Goal: Navigation & Orientation: Find specific page/section

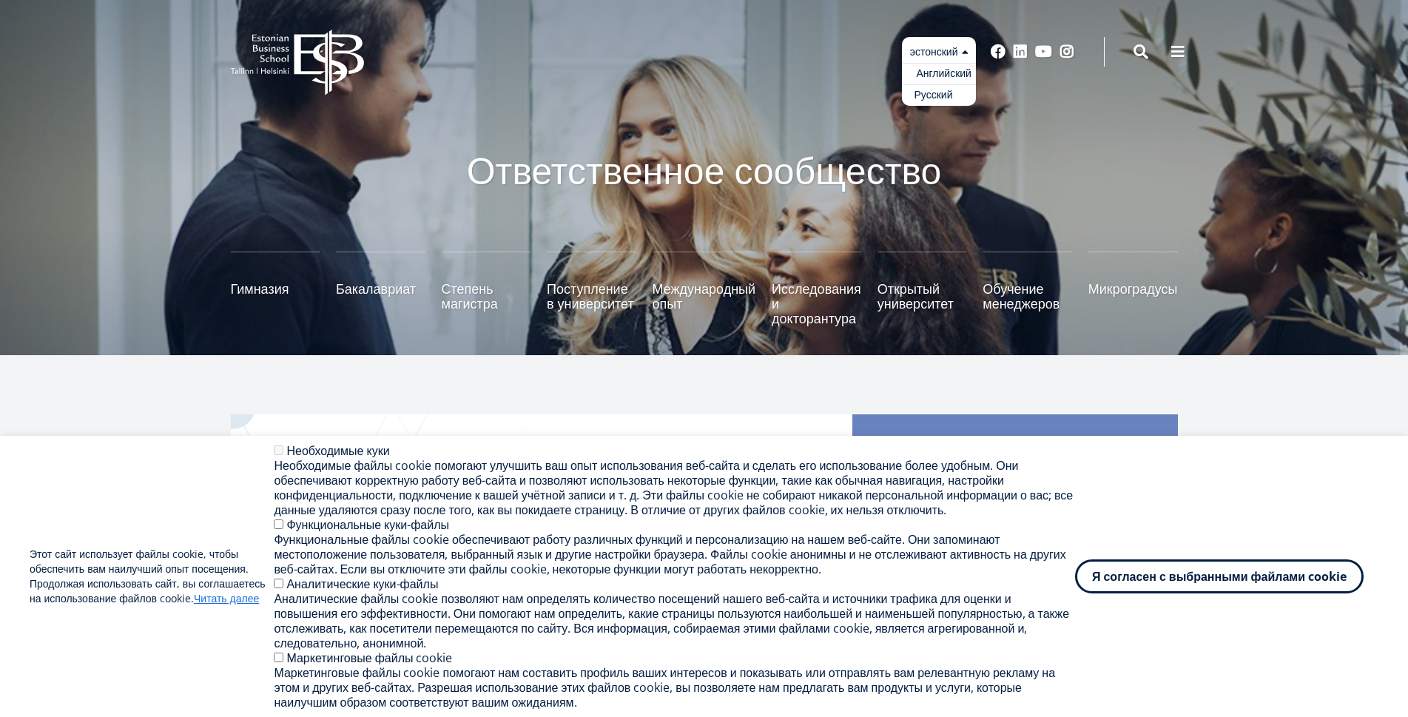
click at [931, 92] on font "Русский" at bounding box center [934, 94] width 38 height 14
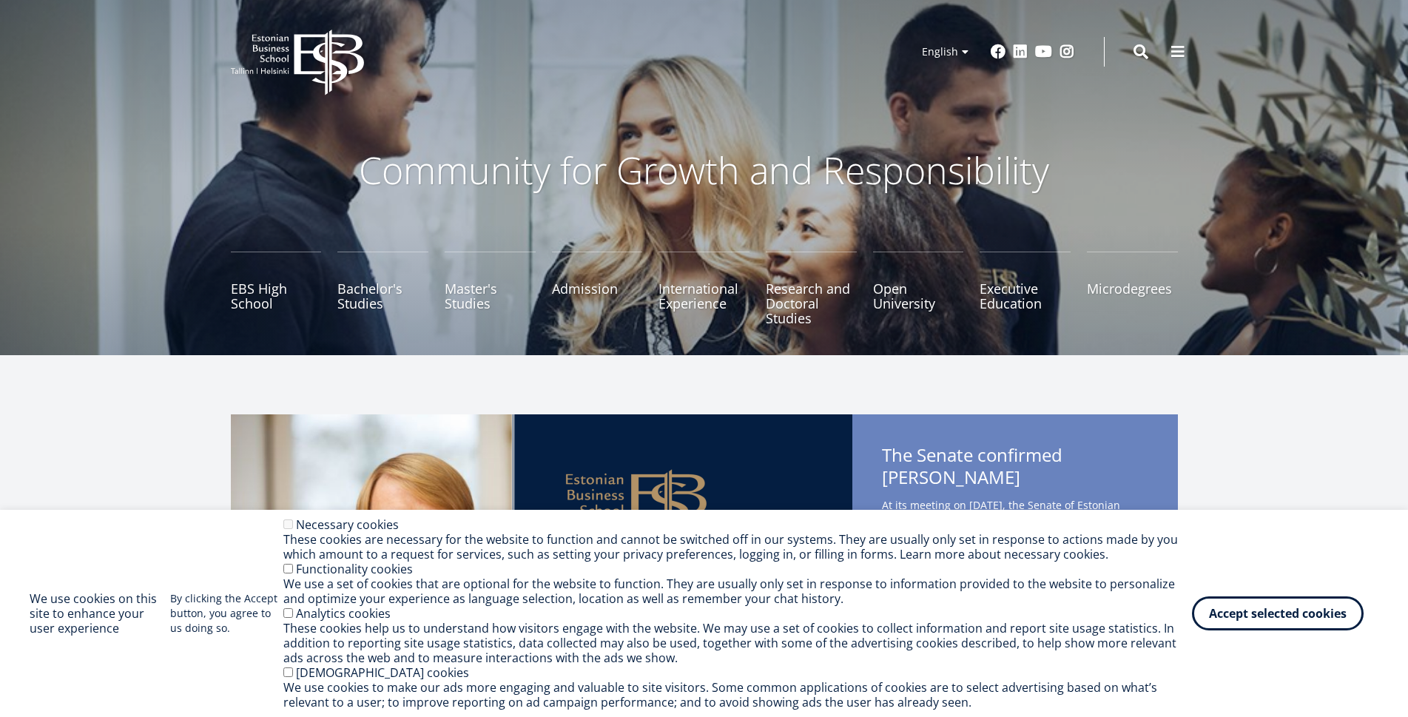
drag, startPoint x: 1265, startPoint y: 615, endPoint x: 1348, endPoint y: 557, distance: 100.8
click at [1271, 610] on button "Accept selected cookies" at bounding box center [1278, 613] width 172 height 34
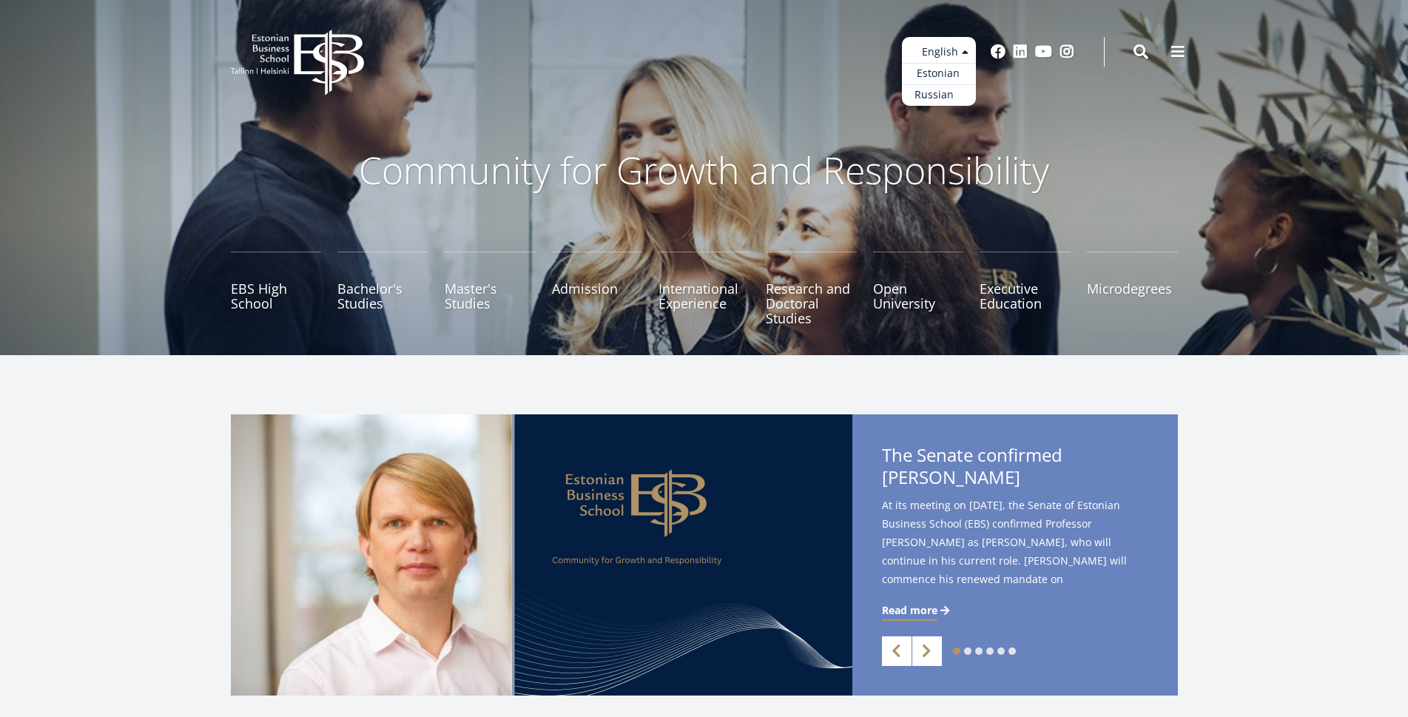
click at [930, 95] on link "Russian" at bounding box center [939, 94] width 74 height 21
click at [920, 77] on link "Estonian" at bounding box center [939, 73] width 74 height 21
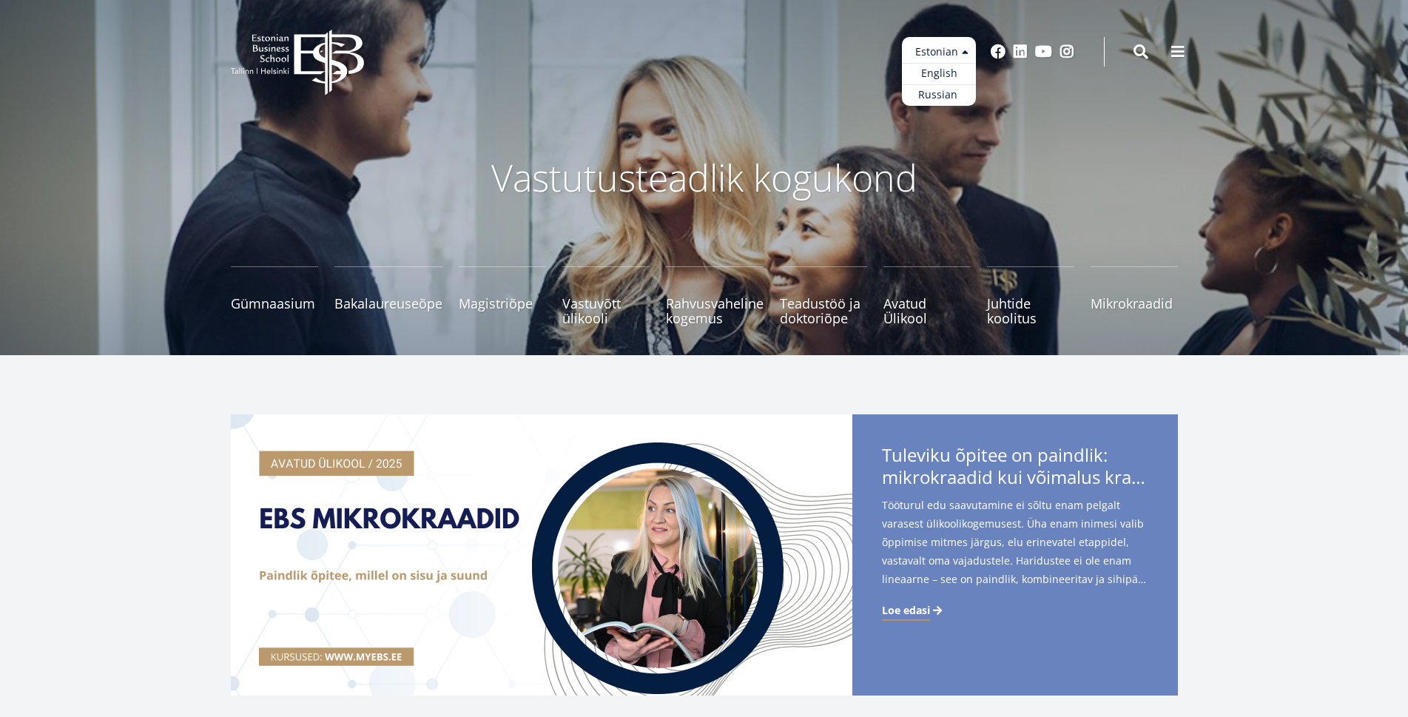
click at [932, 44] on ul "эстонский English Russian" at bounding box center [939, 71] width 74 height 69
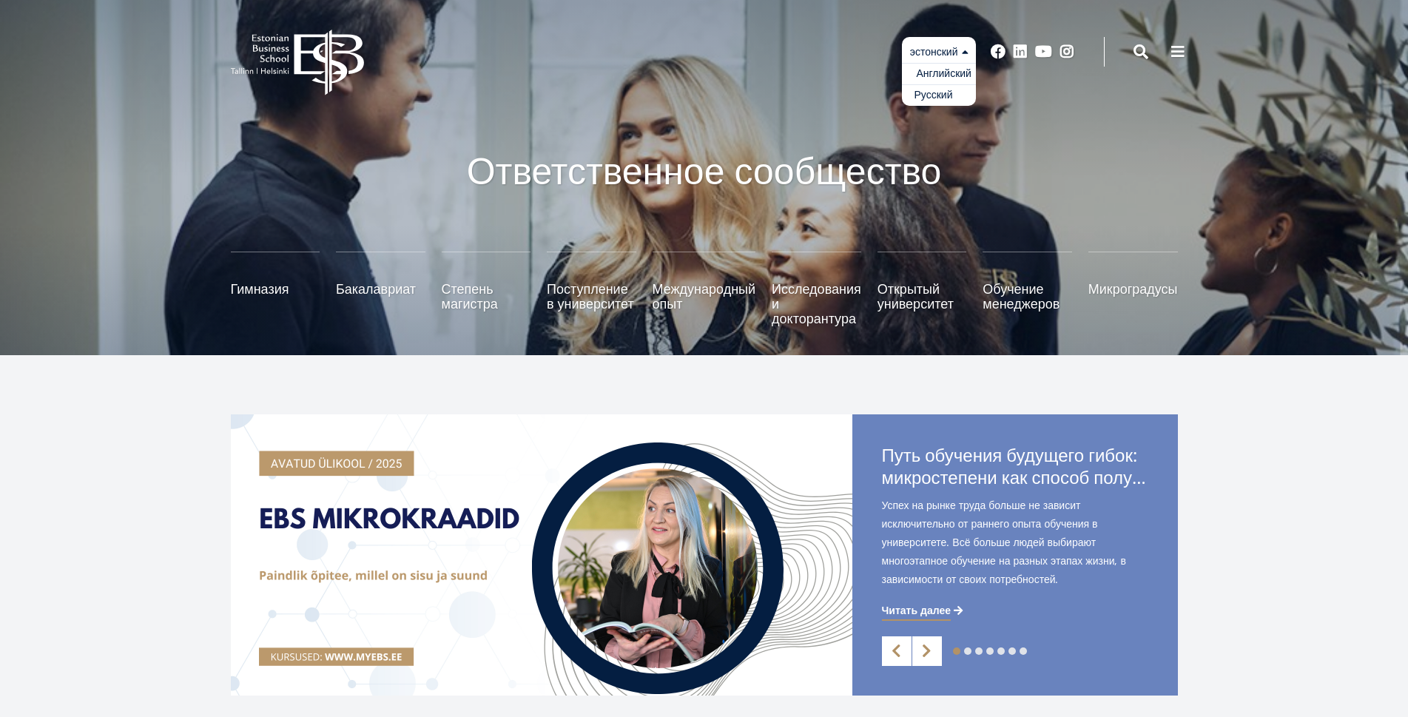
click at [934, 94] on font "Русский" at bounding box center [934, 94] width 38 height 14
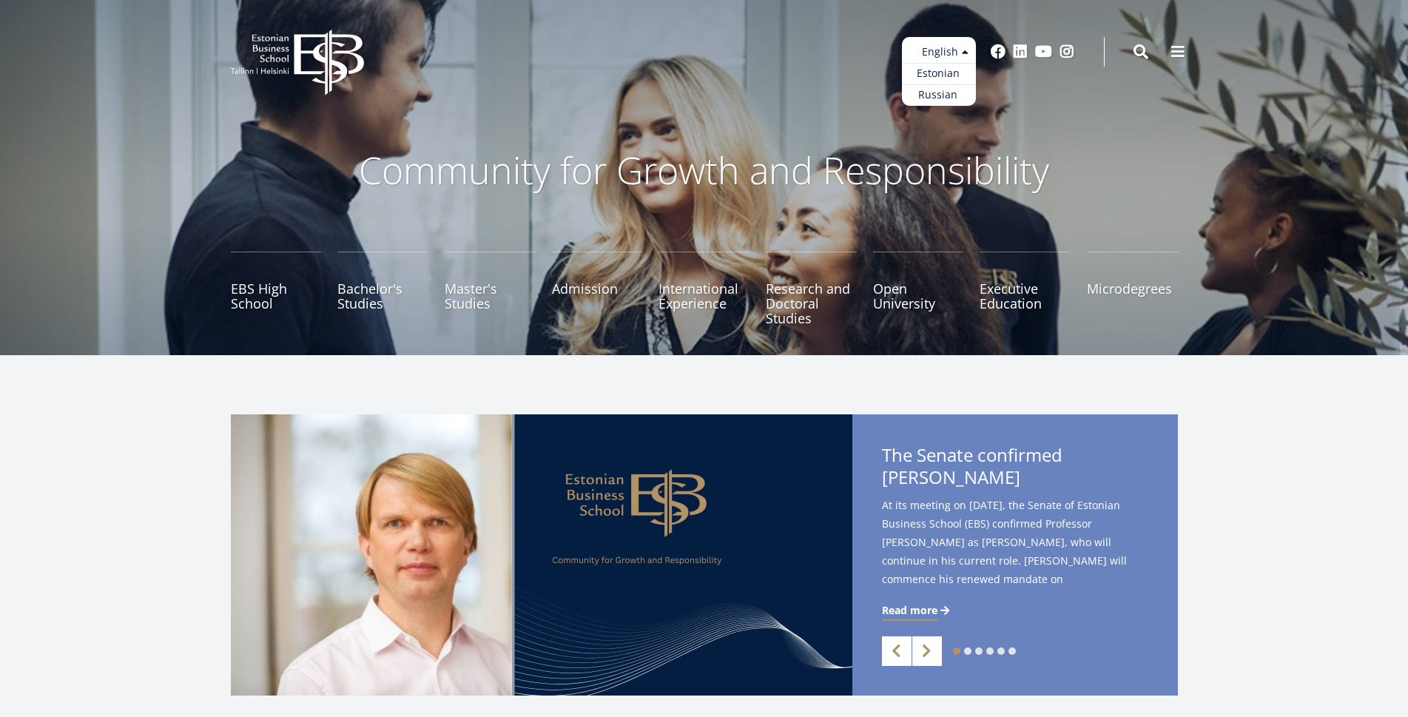
click at [915, 52] on ul "Estonian English Russian" at bounding box center [939, 71] width 74 height 69
click at [913, 95] on link "Russian" at bounding box center [939, 94] width 74 height 21
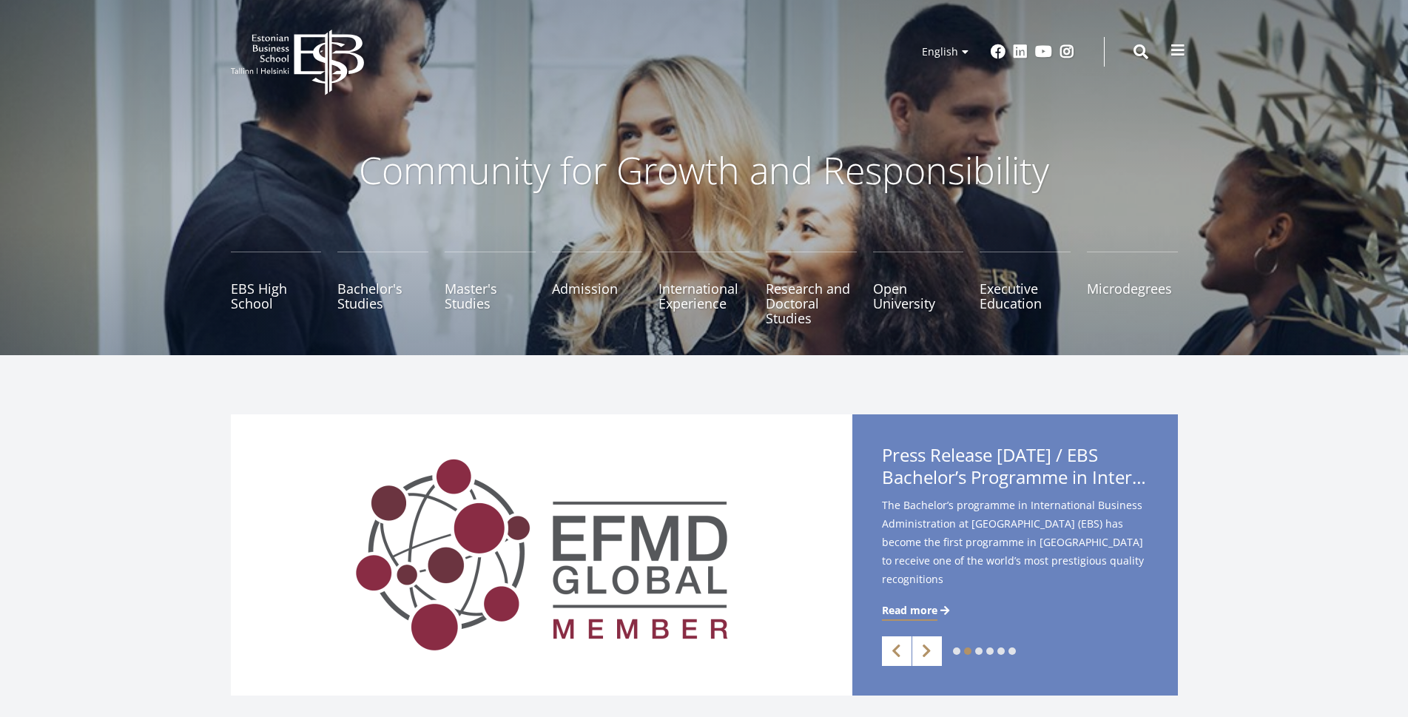
click at [1174, 50] on span at bounding box center [1178, 50] width 15 height 15
